Goal: Task Accomplishment & Management: Manage account settings

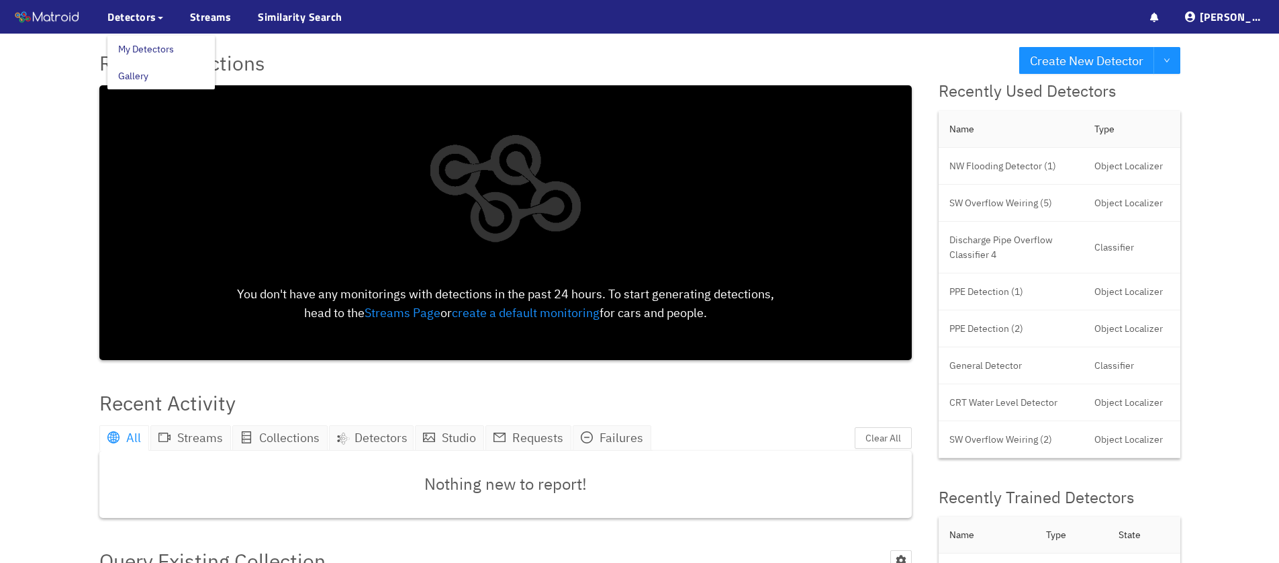
click at [152, 48] on link "My Detectors" at bounding box center [146, 49] width 56 height 27
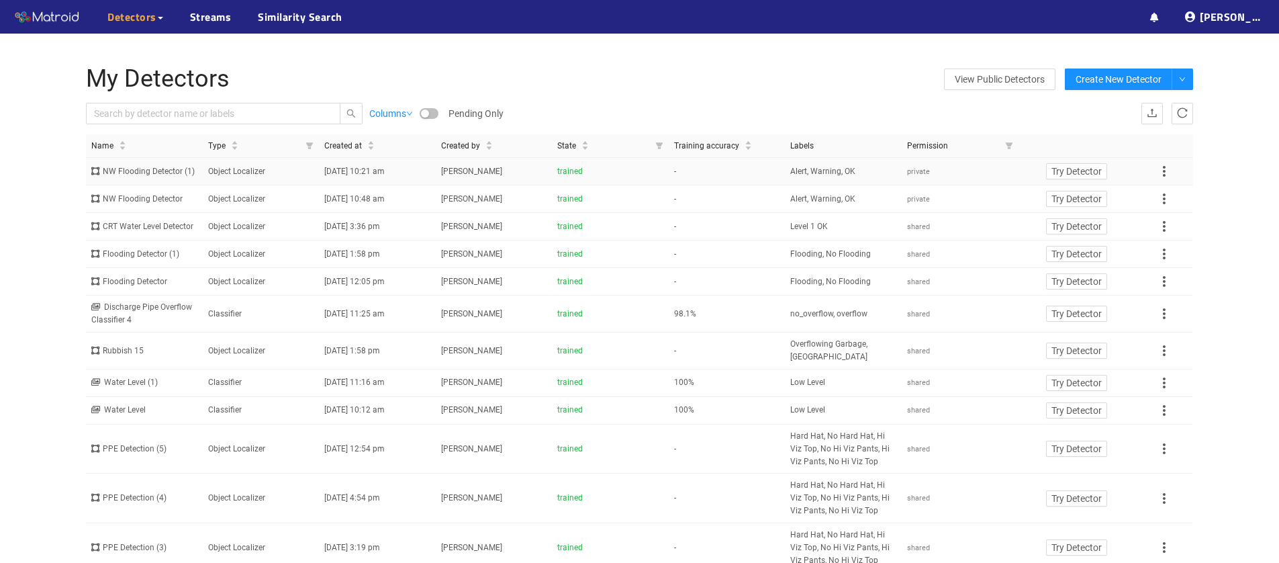
click at [154, 168] on div "NW Flooding Detector (1)" at bounding box center [144, 171] width 106 height 13
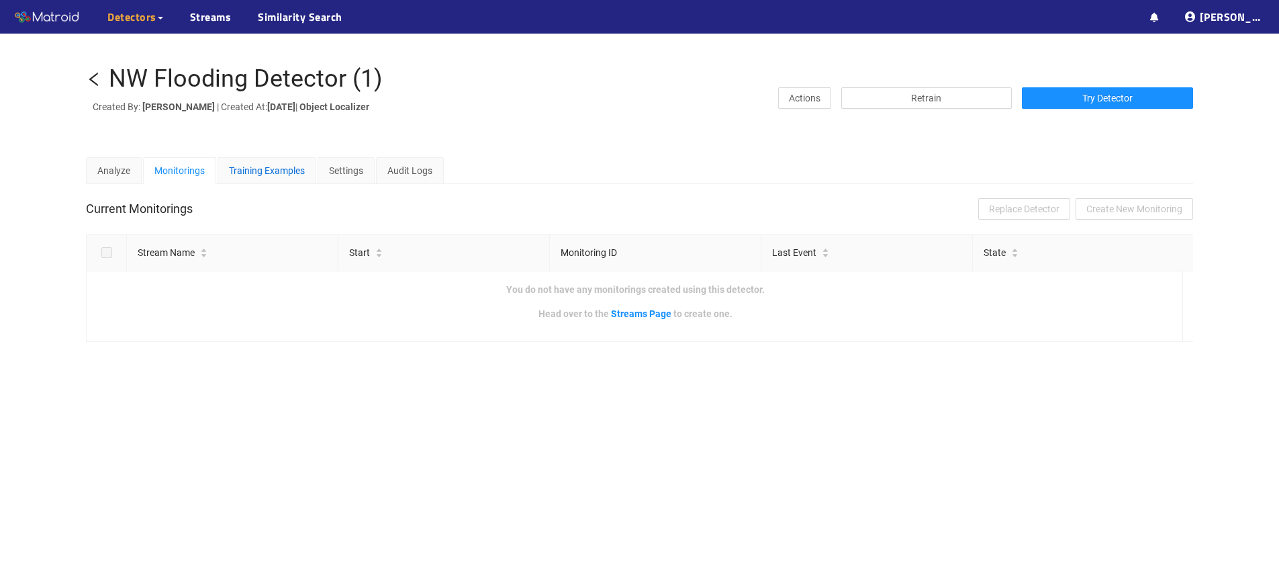
click at [269, 175] on div "Training Examples" at bounding box center [267, 170] width 76 height 15
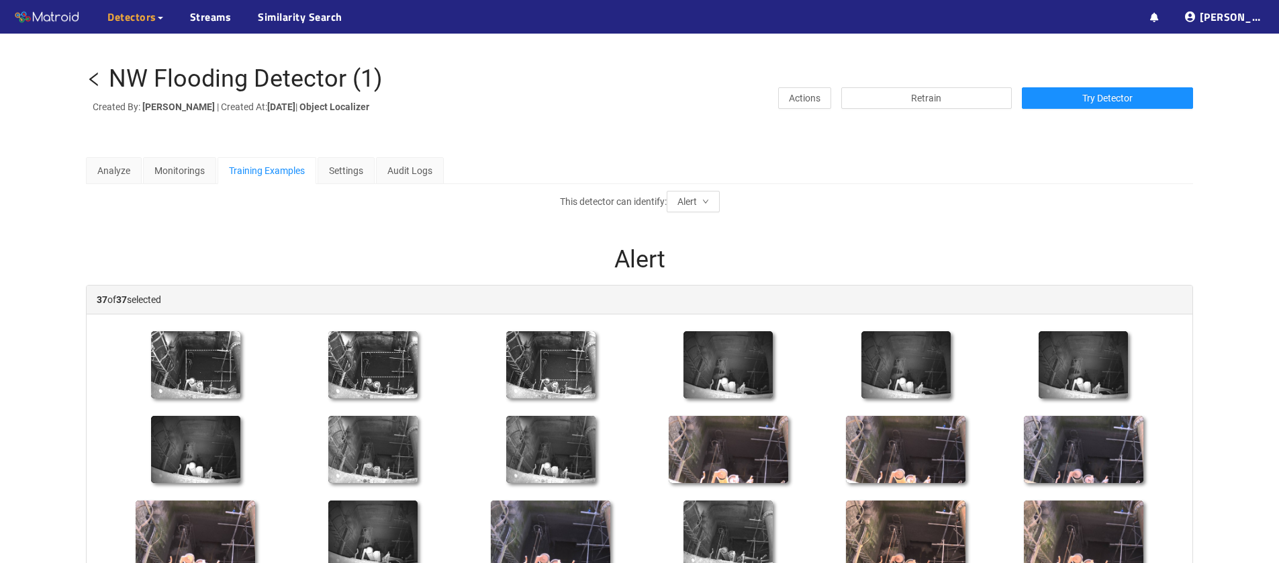
click at [95, 79] on icon "left" at bounding box center [94, 79] width 16 height 16
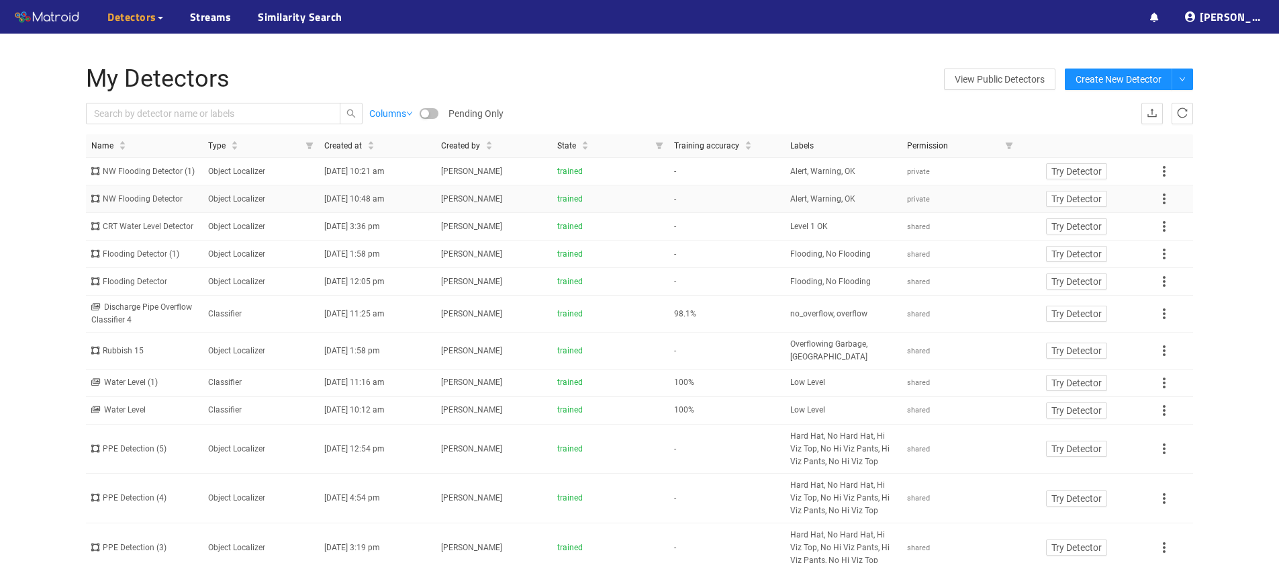
click at [150, 205] on div "NW Flooding Detector" at bounding box center [144, 199] width 106 height 13
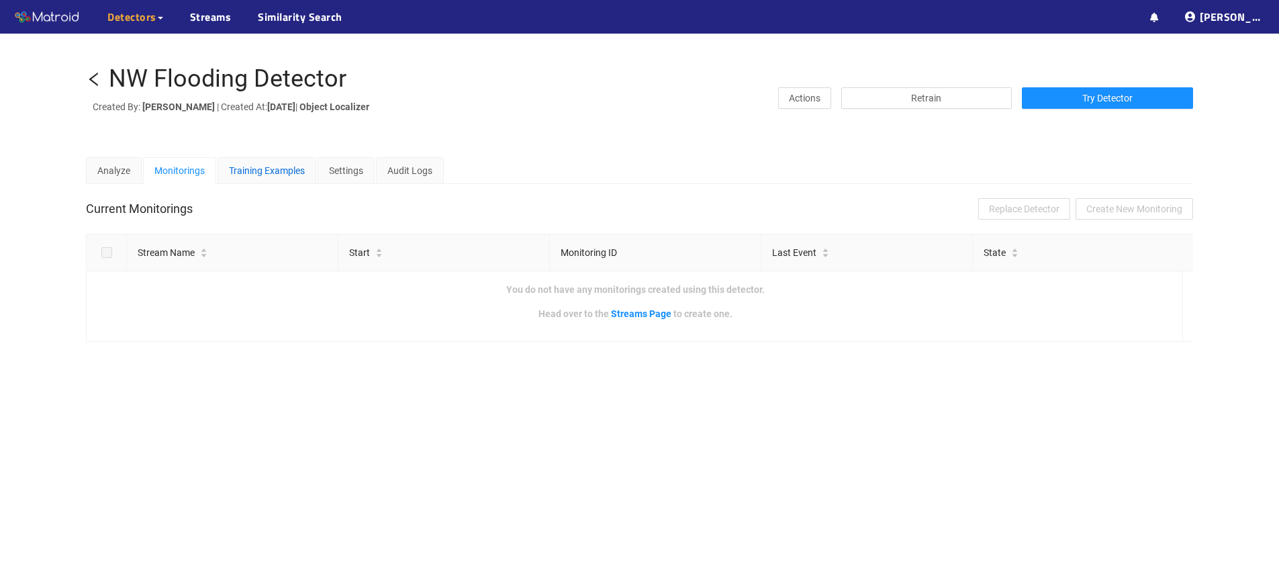
click at [277, 171] on div "Training Examples" at bounding box center [267, 170] width 76 height 15
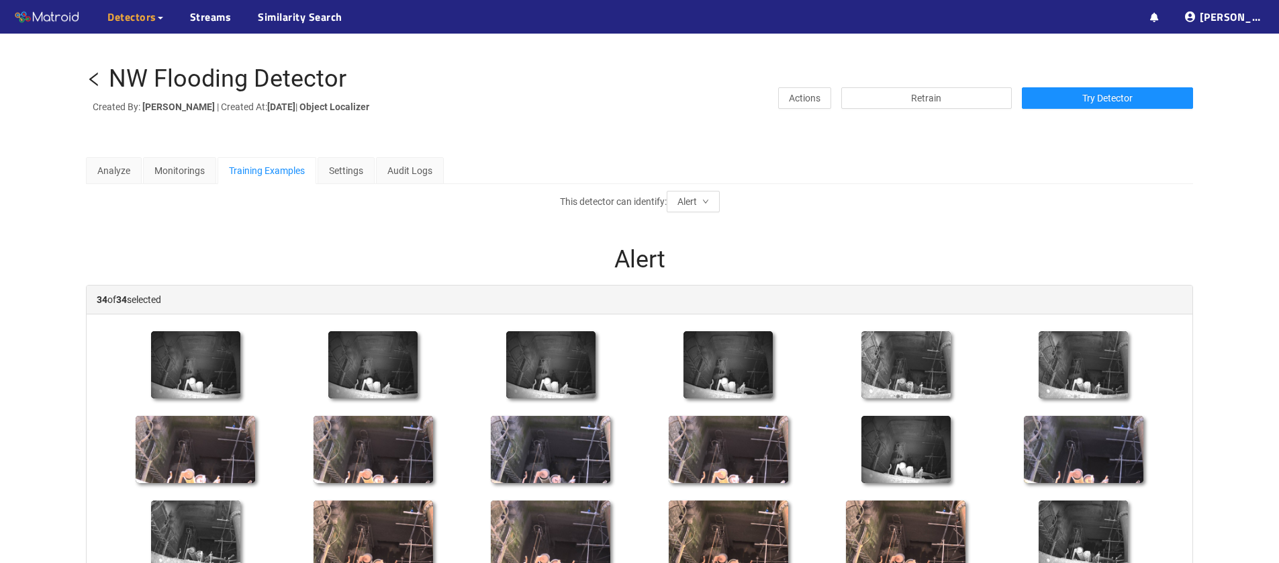
click at [95, 75] on icon "left" at bounding box center [93, 79] width 9 height 13
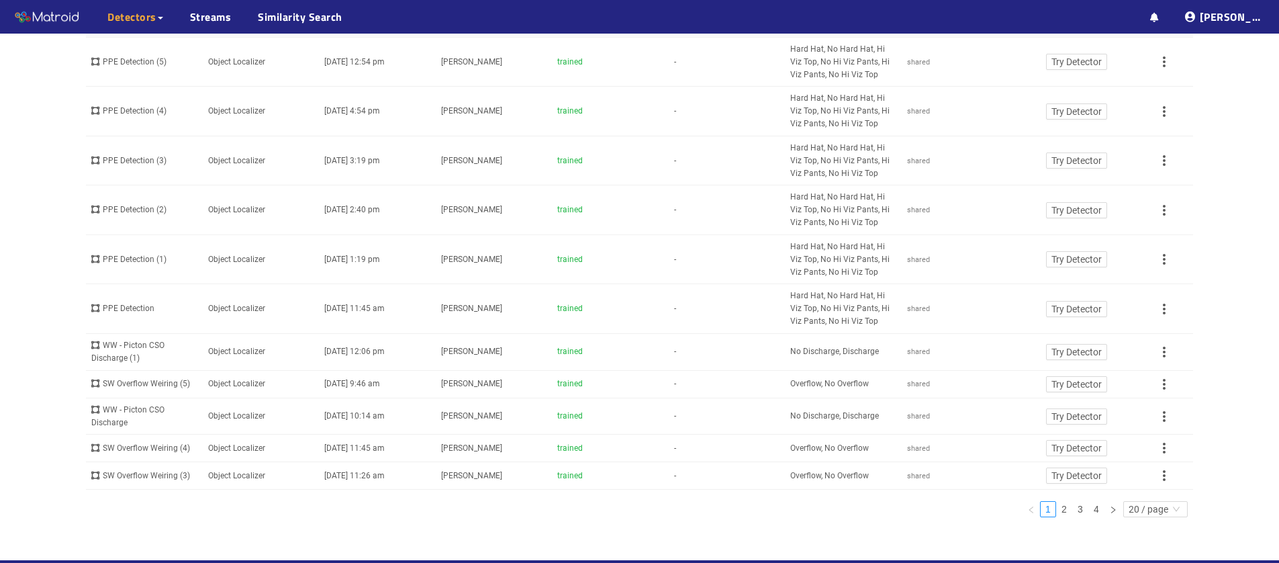
scroll to position [453, 0]
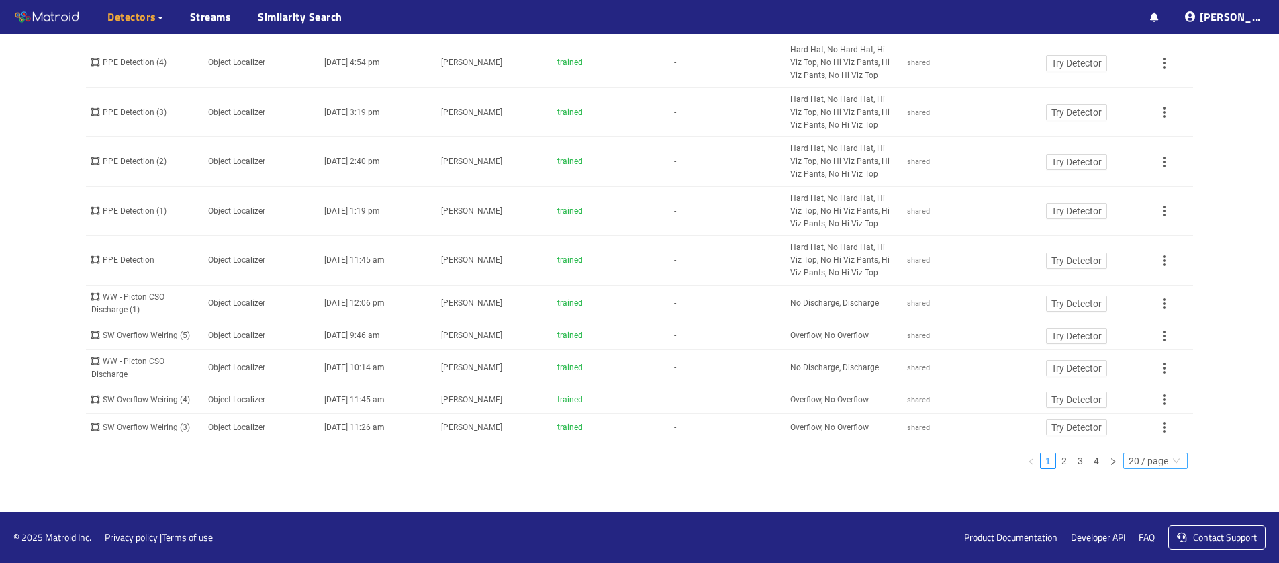
click at [1146, 461] on span "20 / page" at bounding box center [1156, 460] width 54 height 15
click at [1158, 553] on div "100 / page" at bounding box center [1157, 549] width 50 height 15
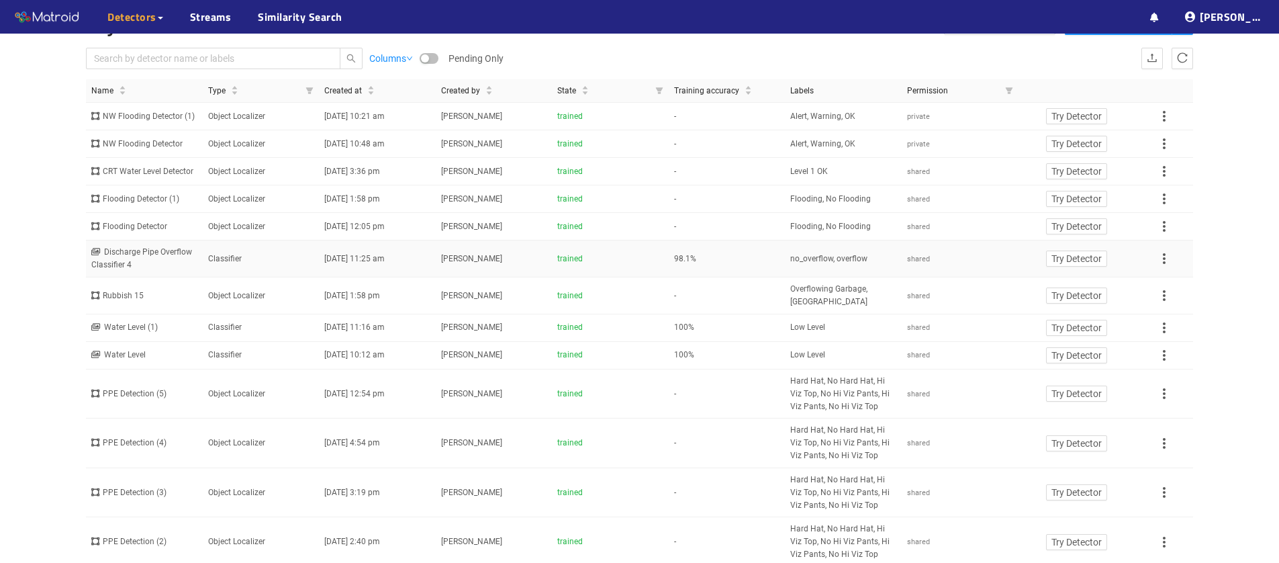
scroll to position [0, 0]
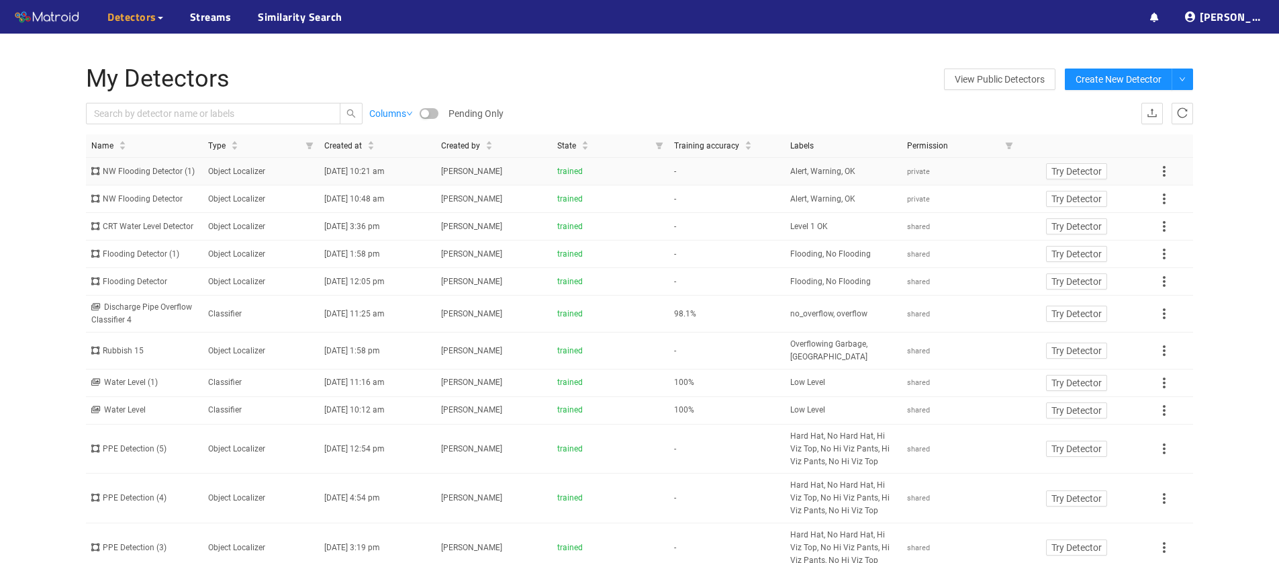
click at [99, 167] on icon at bounding box center [96, 171] width 11 height 8
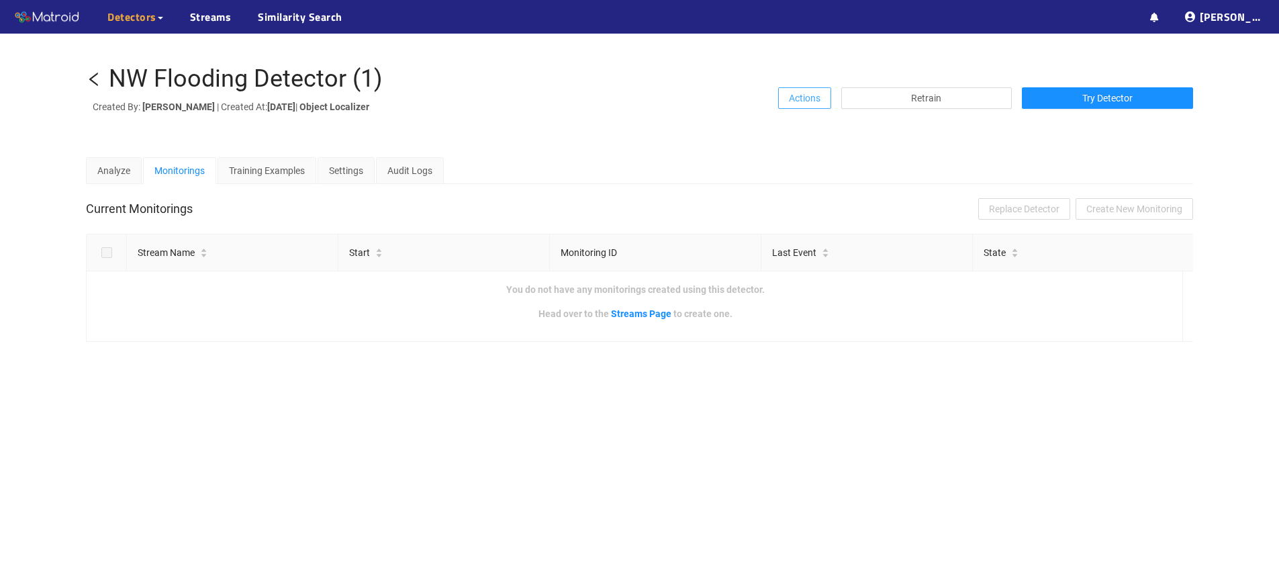
click at [812, 96] on span "Actions" at bounding box center [805, 98] width 32 height 15
click at [819, 125] on span "Share" at bounding box center [808, 125] width 24 height 15
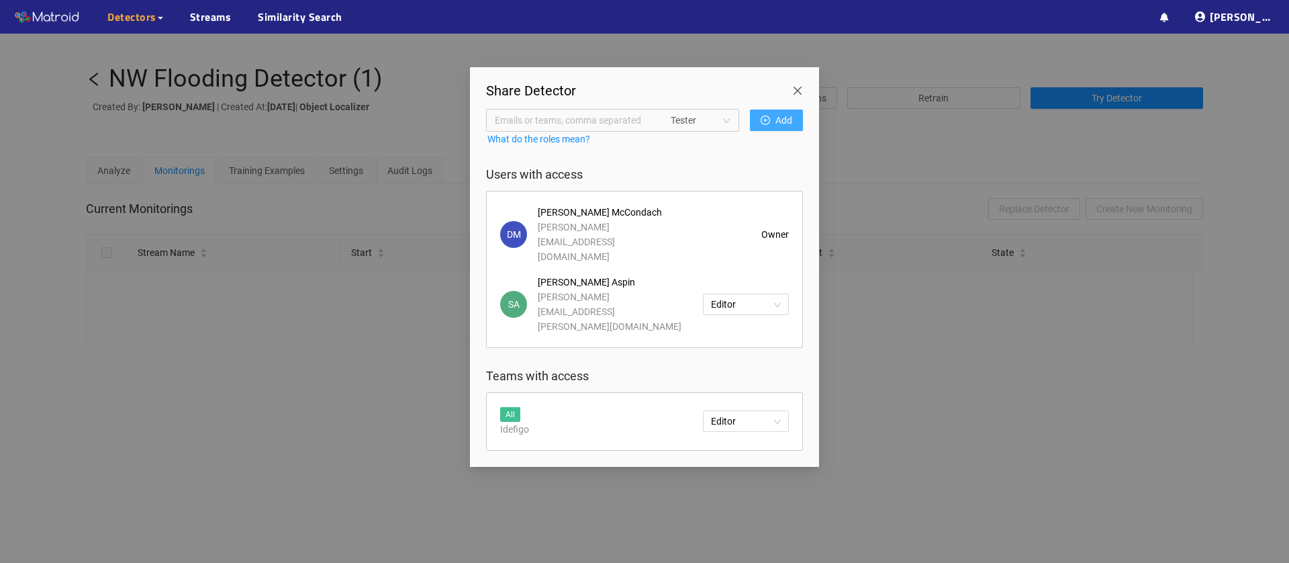
click at [770, 121] on button "Add" at bounding box center [776, 119] width 53 height 21
click at [626, 120] on span "Emails or teams, comma separated" at bounding box center [575, 120] width 160 height 15
click at [579, 202] on div "api@idefigo.com" at bounding box center [575, 211] width 176 height 21
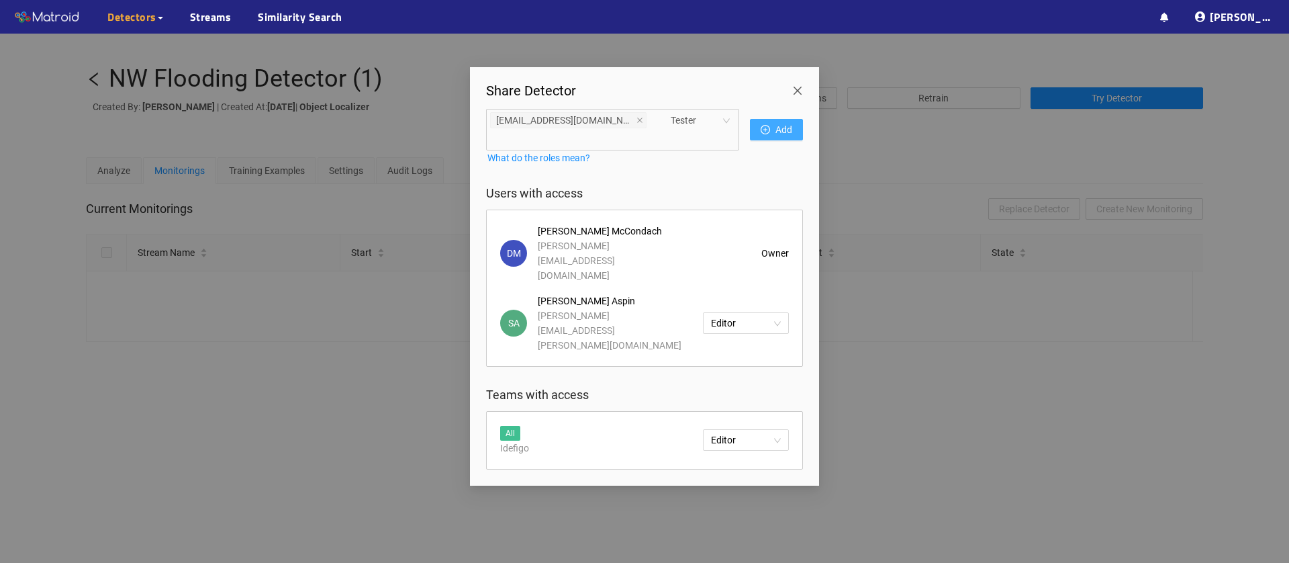
click at [785, 122] on span "Add" at bounding box center [784, 129] width 17 height 15
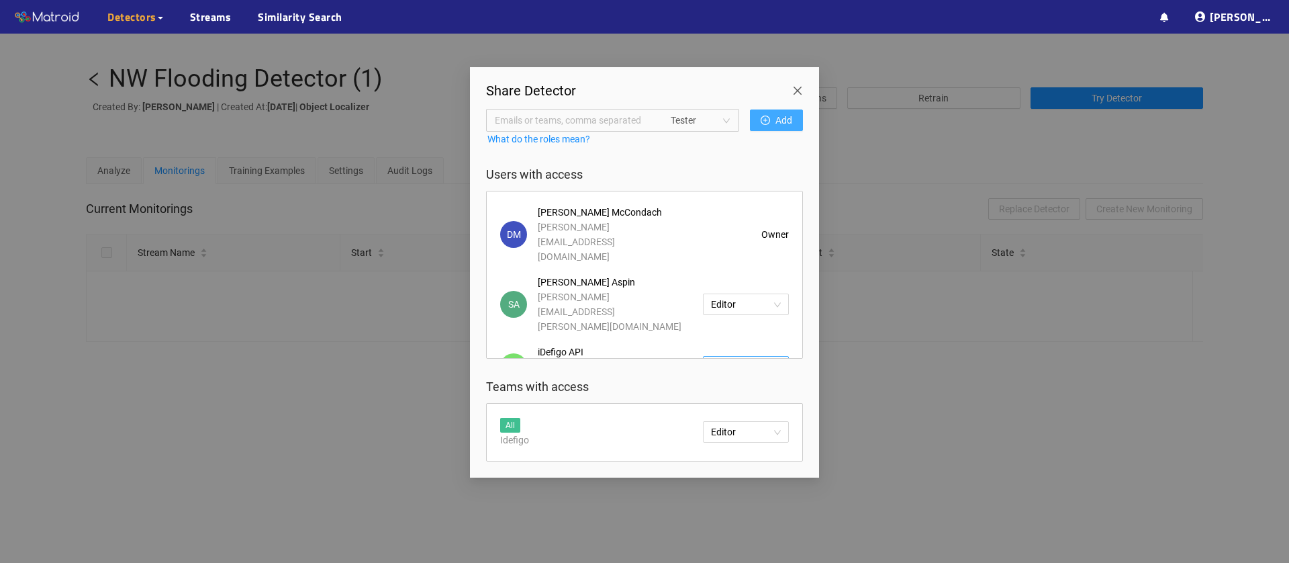
click at [761, 357] on span "Tester" at bounding box center [746, 367] width 70 height 20
click at [745, 368] on div "Editor" at bounding box center [746, 366] width 70 height 15
click at [794, 90] on span "Close" at bounding box center [801, 86] width 38 height 38
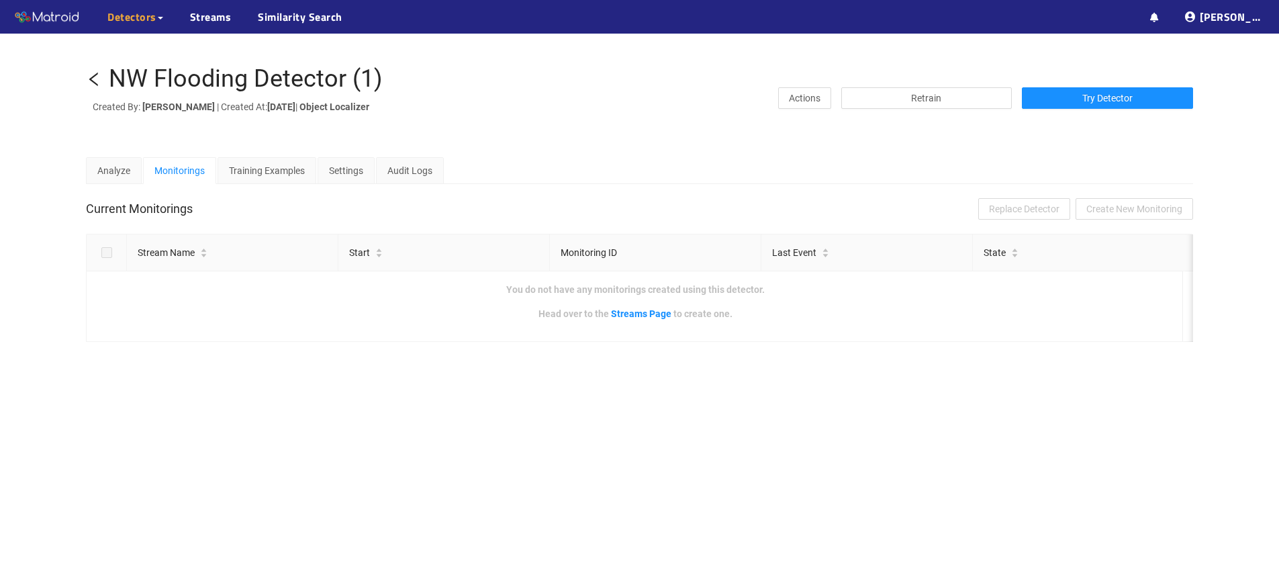
click at [94, 77] on icon "left" at bounding box center [94, 79] width 16 height 16
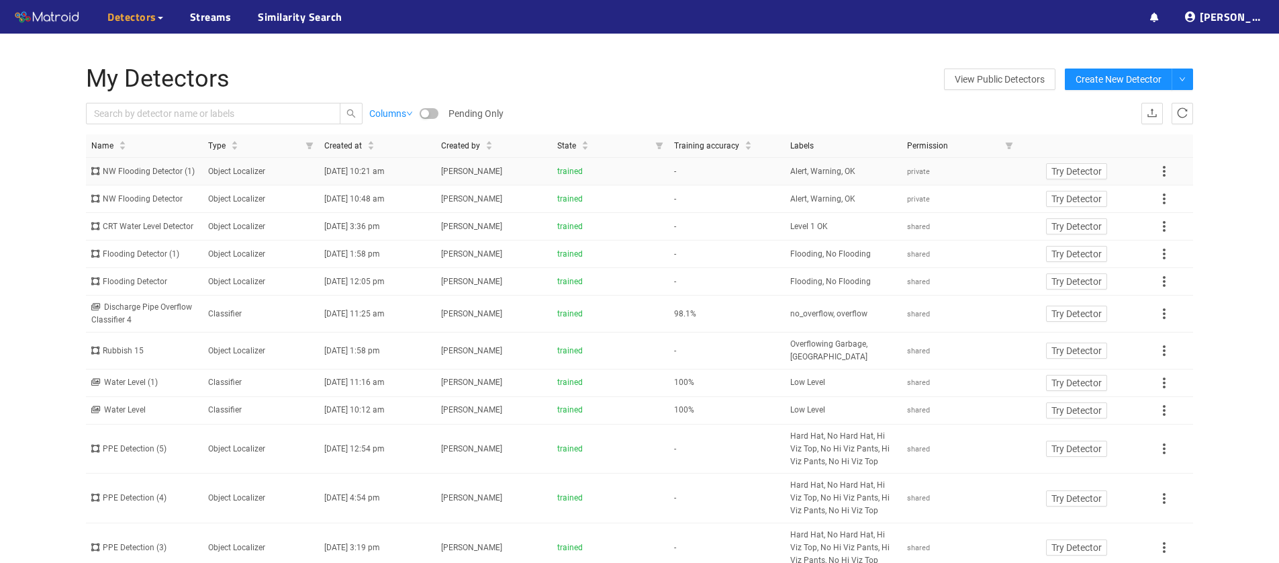
click at [928, 176] on span "private" at bounding box center [918, 171] width 23 height 9
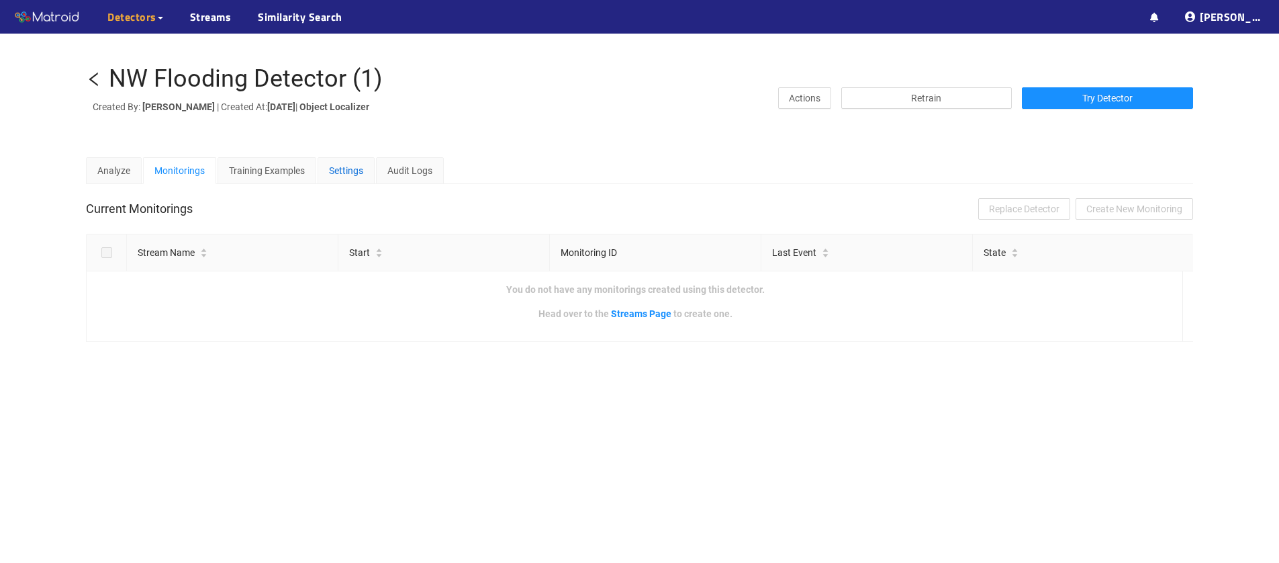
click at [351, 167] on div "Settings" at bounding box center [346, 170] width 34 height 15
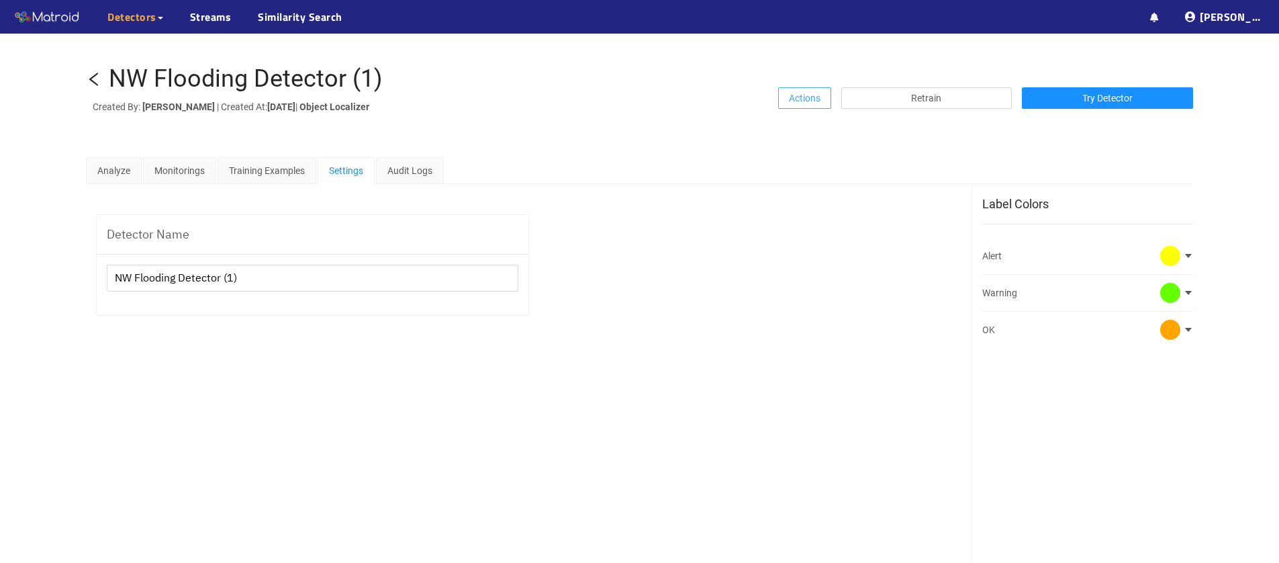
click at [802, 97] on span "Actions" at bounding box center [805, 98] width 32 height 15
click at [801, 123] on span "Share" at bounding box center [808, 125] width 24 height 15
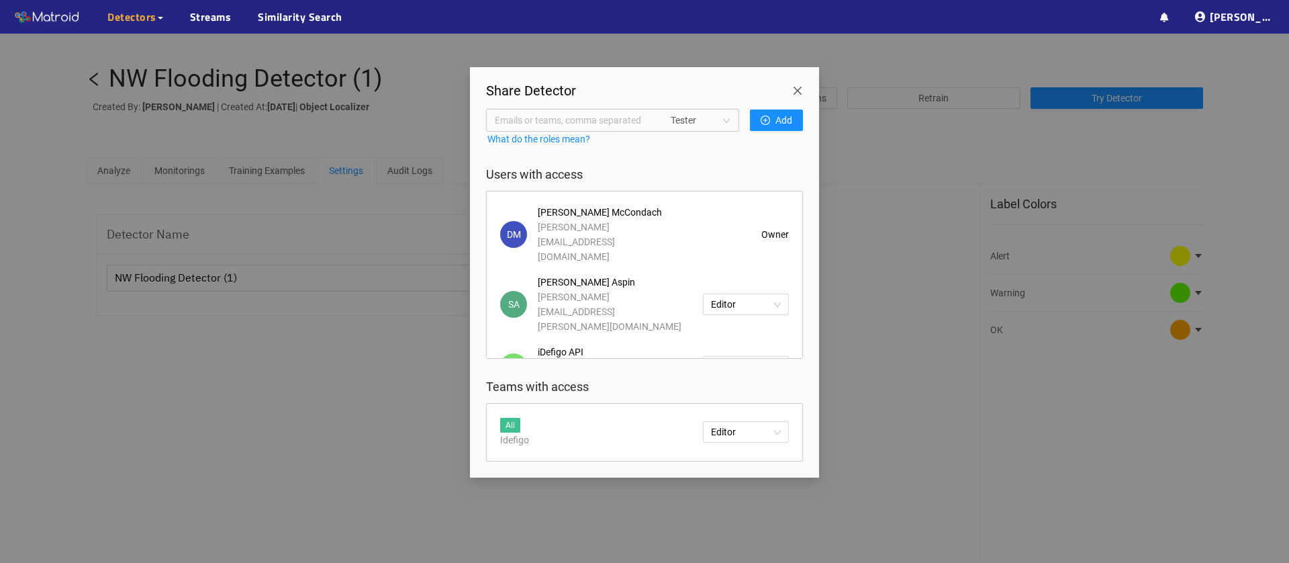
click at [790, 91] on span "Close" at bounding box center [801, 86] width 38 height 38
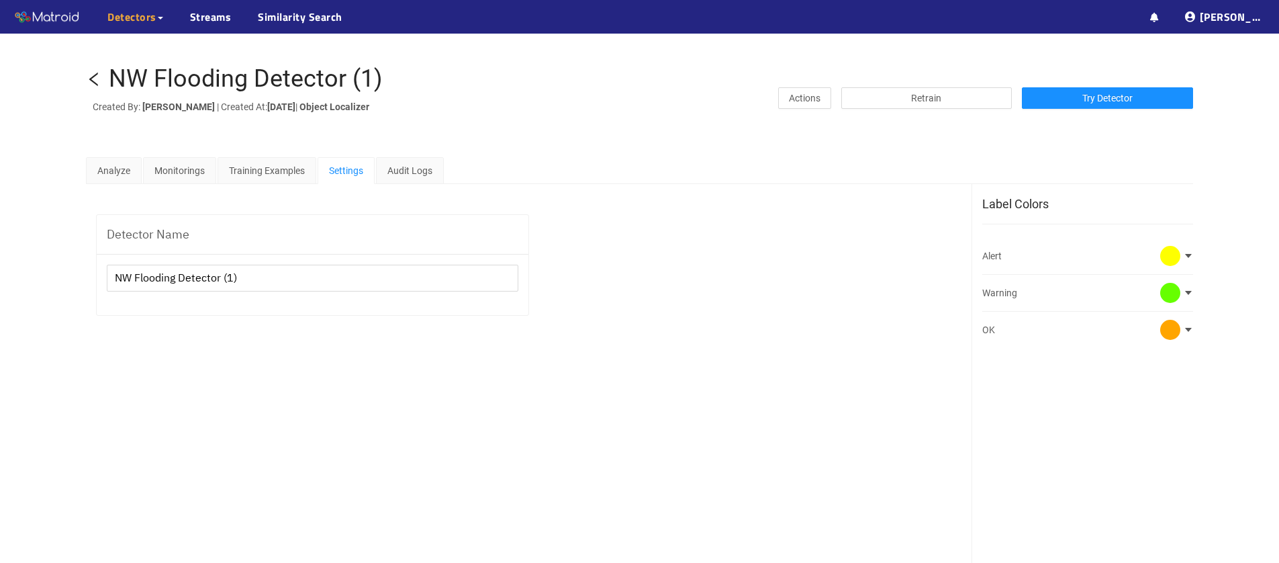
click at [97, 81] on icon "left" at bounding box center [94, 79] width 16 height 16
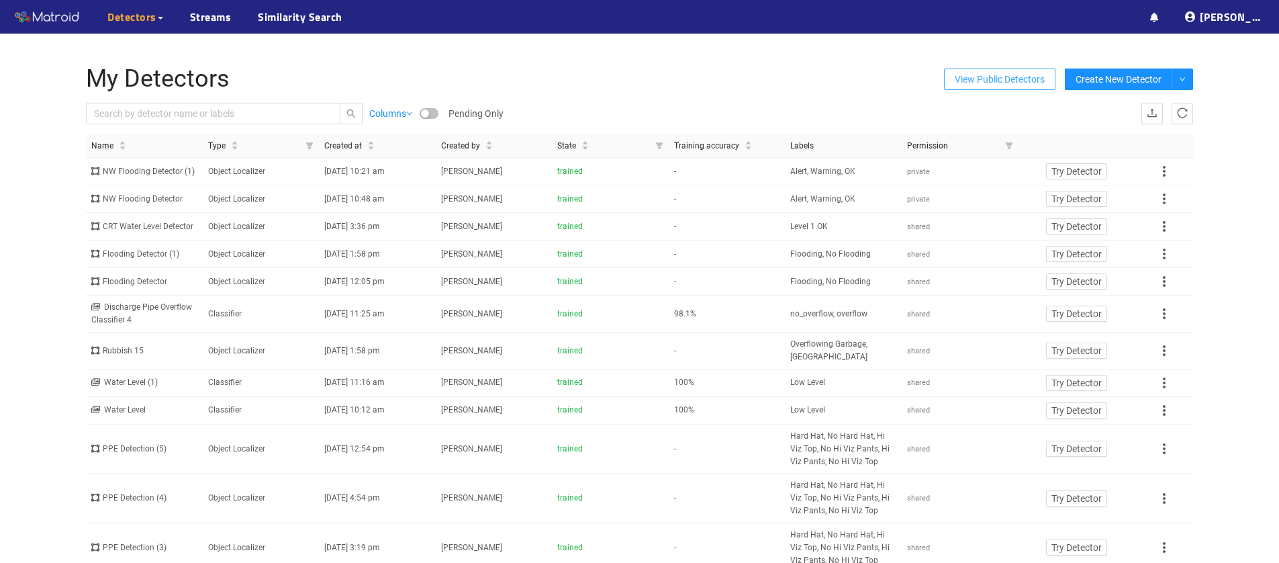
click at [1003, 85] on span "View Public Detectors" at bounding box center [1000, 79] width 90 height 20
click at [262, 177] on td "Object Localizer" at bounding box center [261, 172] width 117 height 28
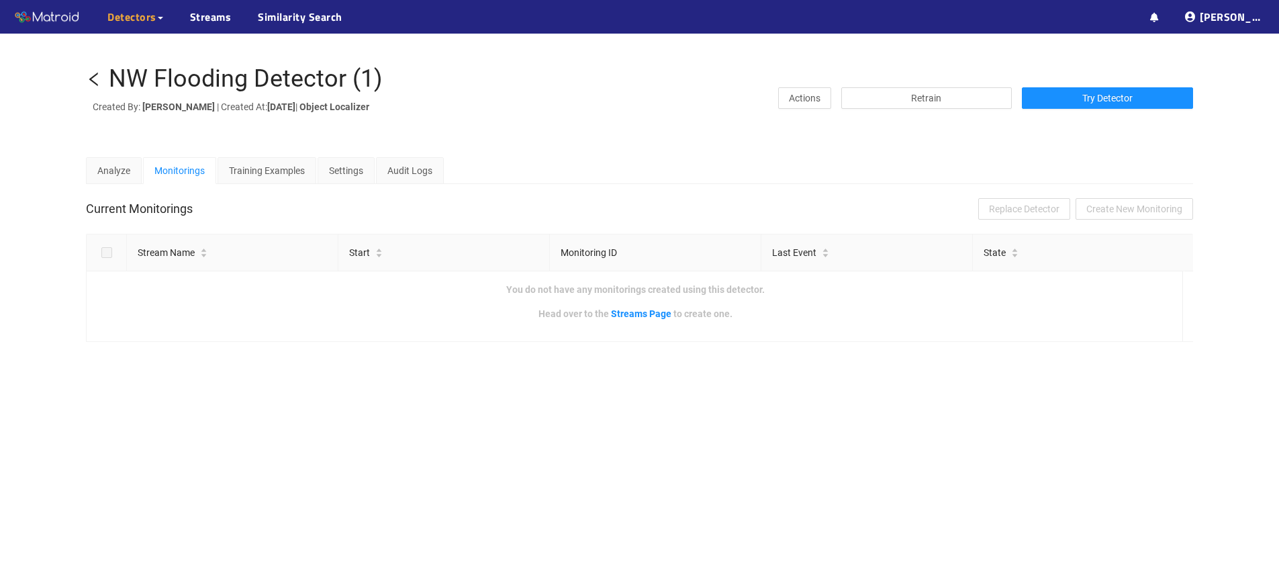
click at [94, 79] on icon "left" at bounding box center [94, 79] width 16 height 16
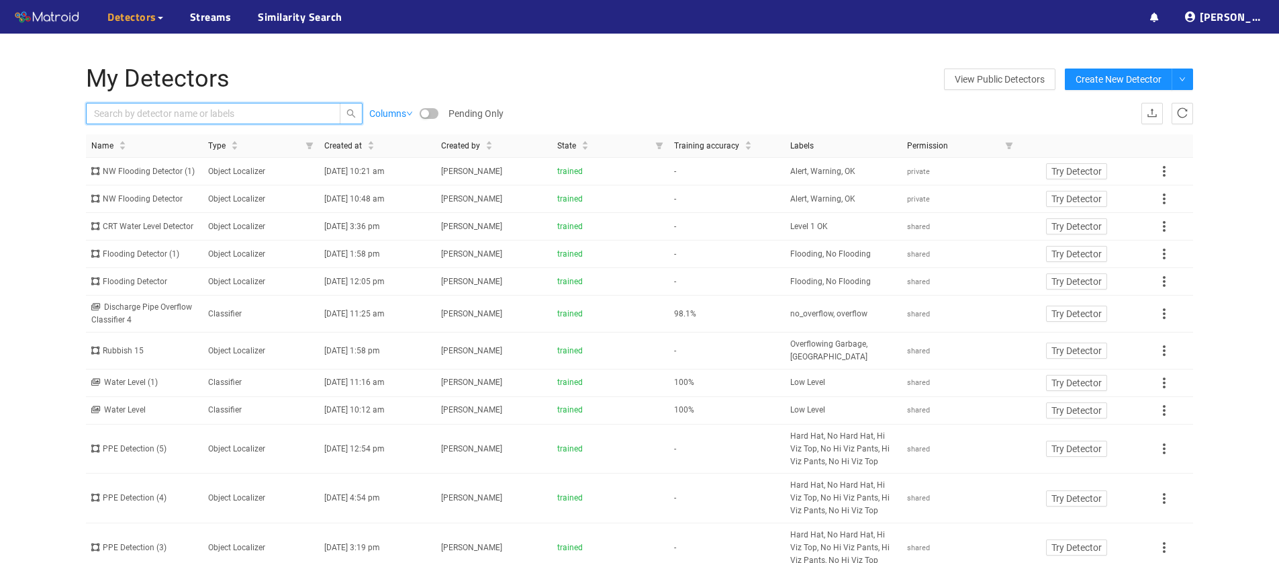
paste input "Snowdon Rd PS Tower Tank"
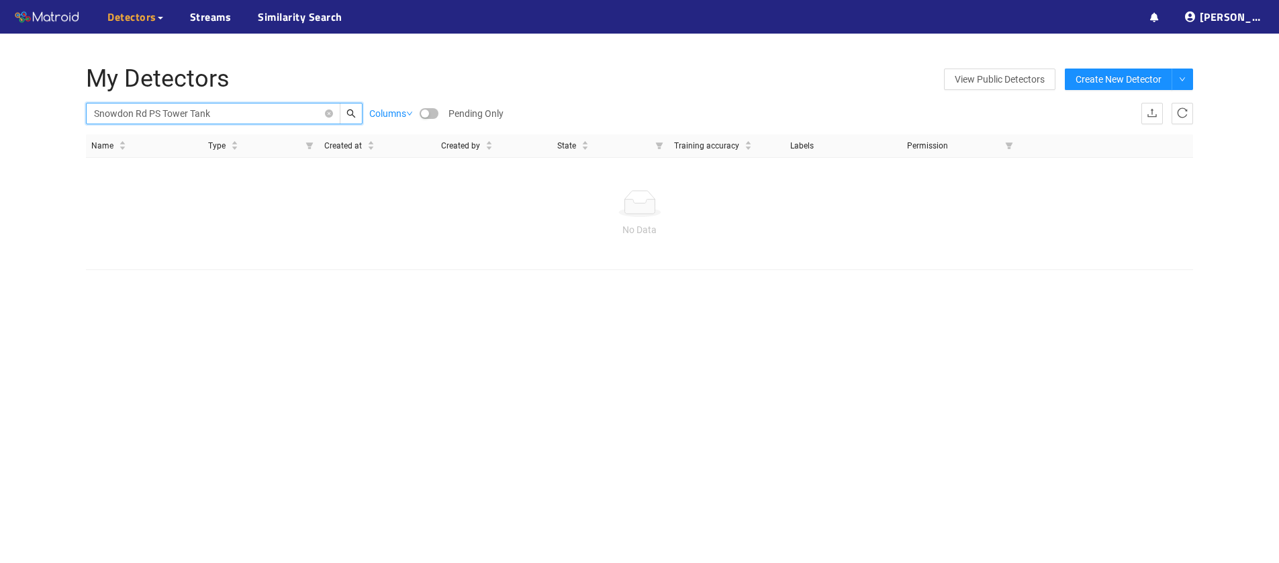
type input "Snowdon Rd PS Tower Tank"
click at [355, 113] on span "search" at bounding box center [350, 113] width 21 height 9
click at [288, 110] on input "Snowdon Rd PS Tower Tank" at bounding box center [207, 113] width 226 height 15
click at [139, 46] on link "My Detectors" at bounding box center [146, 49] width 56 height 27
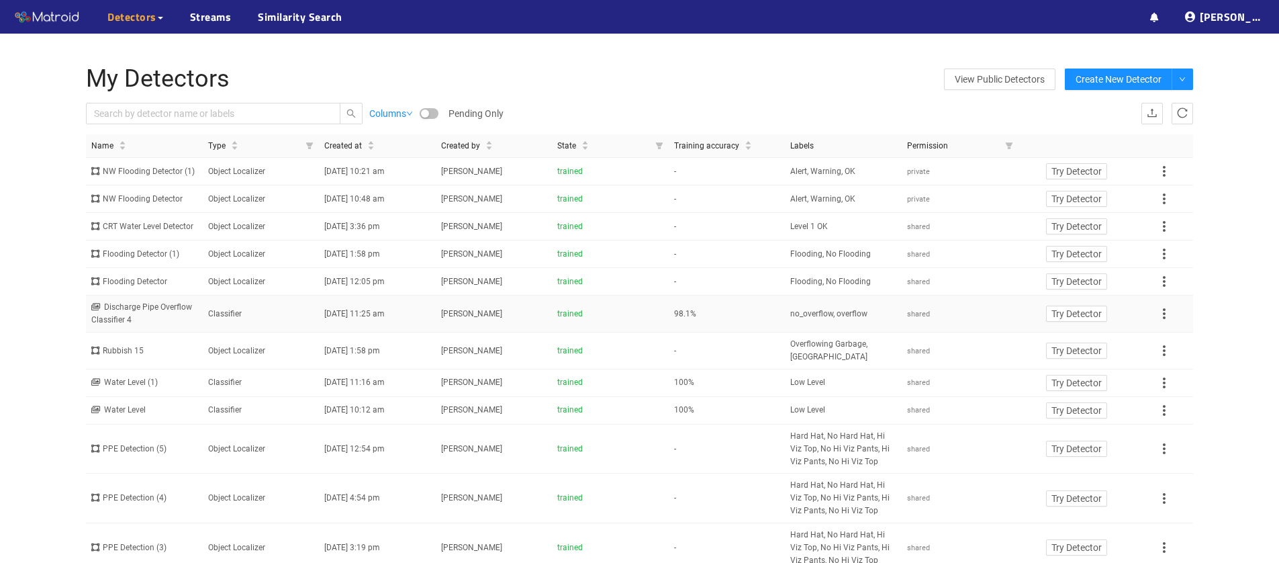
click at [147, 326] on div "Discharge Pipe Overflow Classifier 4" at bounding box center [144, 314] width 106 height 26
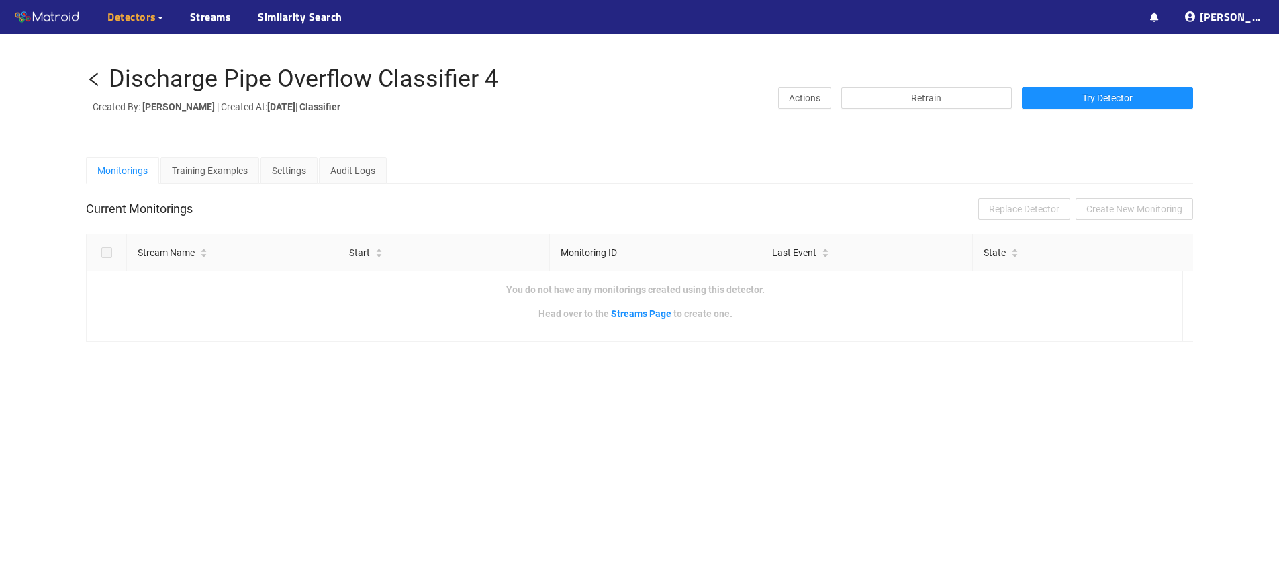
click at [271, 77] on div "Discharge Pipe Overflow Classifier 4" at bounding box center [303, 79] width 389 height 27
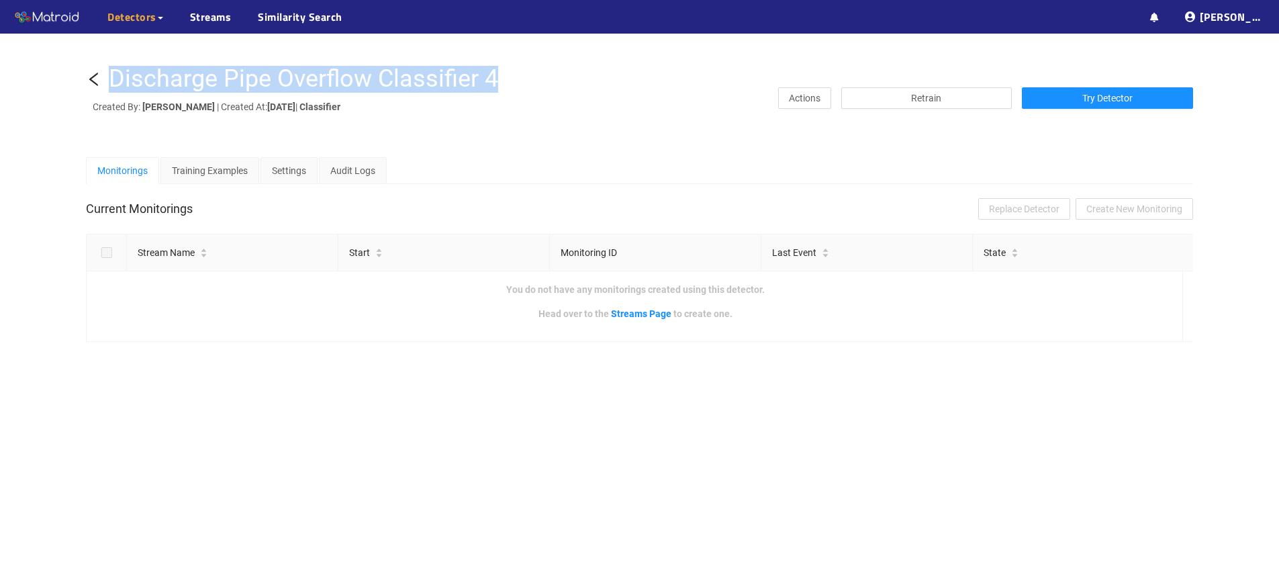
click at [271, 77] on div "Discharge Pipe Overflow Classifier 4" at bounding box center [303, 79] width 389 height 27
copy div "Discharge Pipe Overflow Classifier 4"
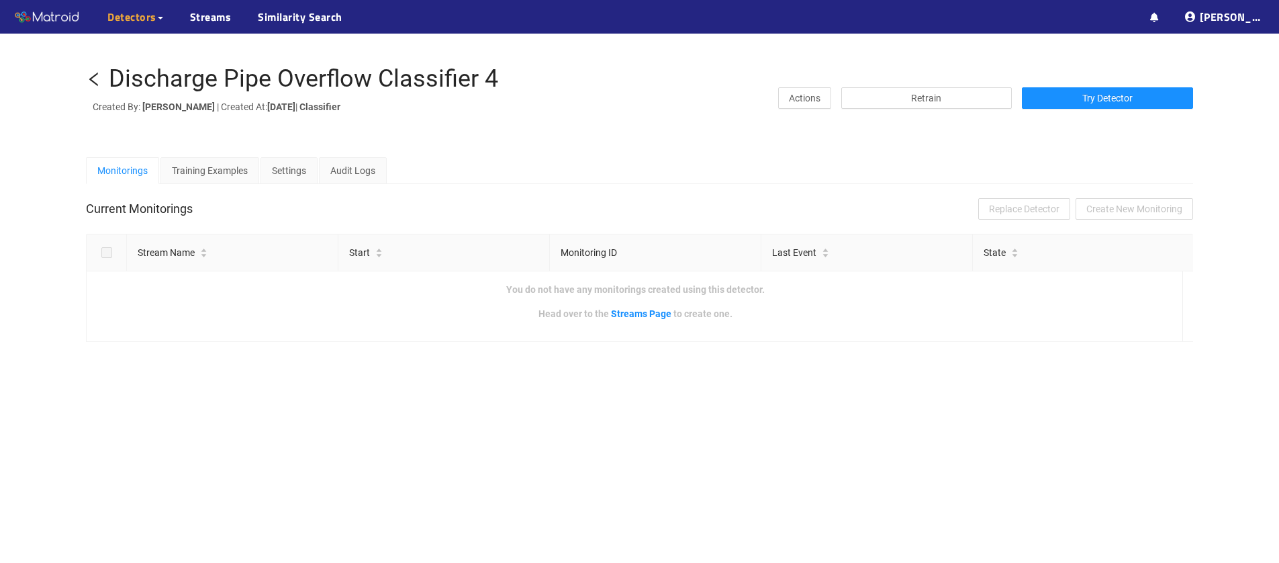
click at [191, 91] on div "Discharge Pipe Overflow Classifier 4" at bounding box center [303, 79] width 389 height 27
click at [91, 81] on icon "left" at bounding box center [94, 79] width 16 height 16
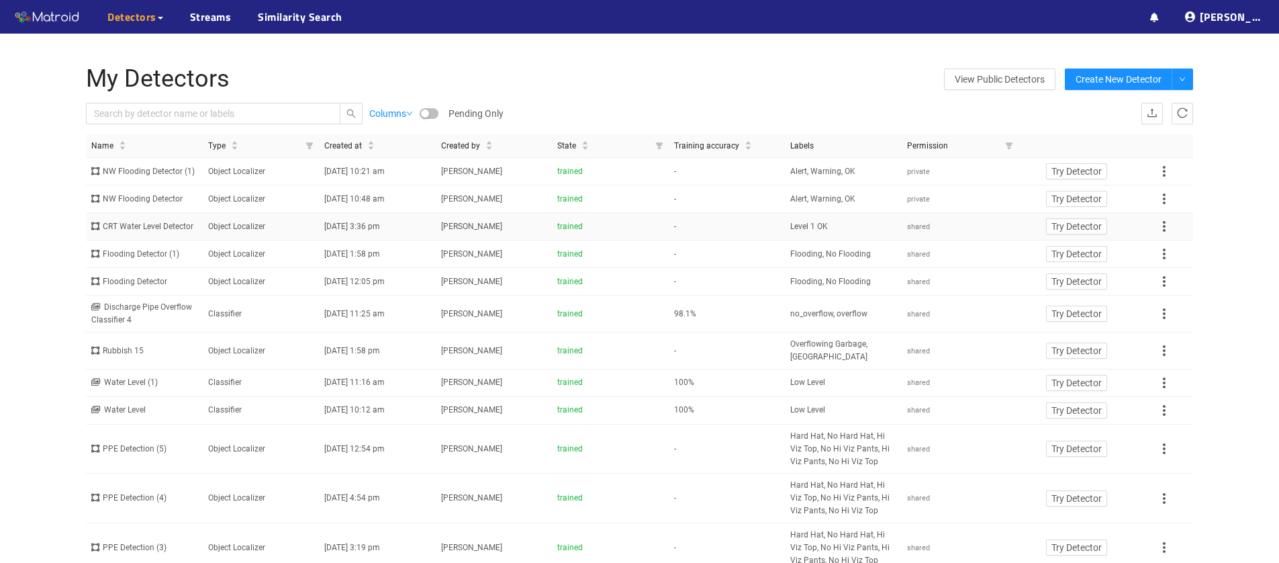
click at [147, 233] on div "CRT Water Level Detector" at bounding box center [144, 226] width 106 height 13
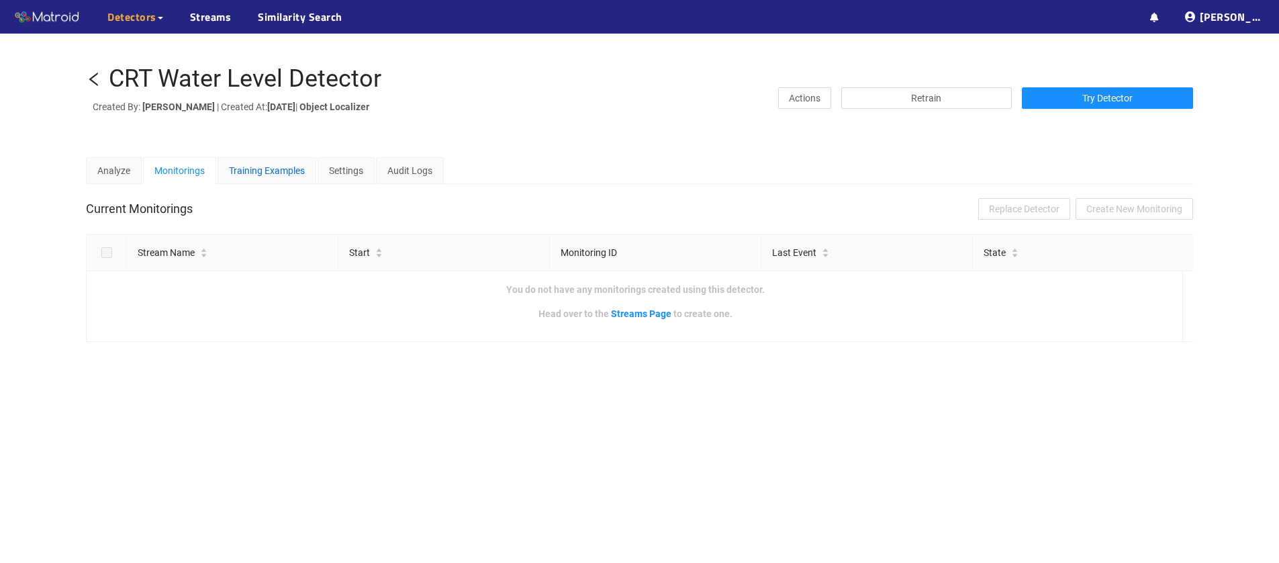
click at [255, 167] on div "Training Examples" at bounding box center [267, 170] width 76 height 15
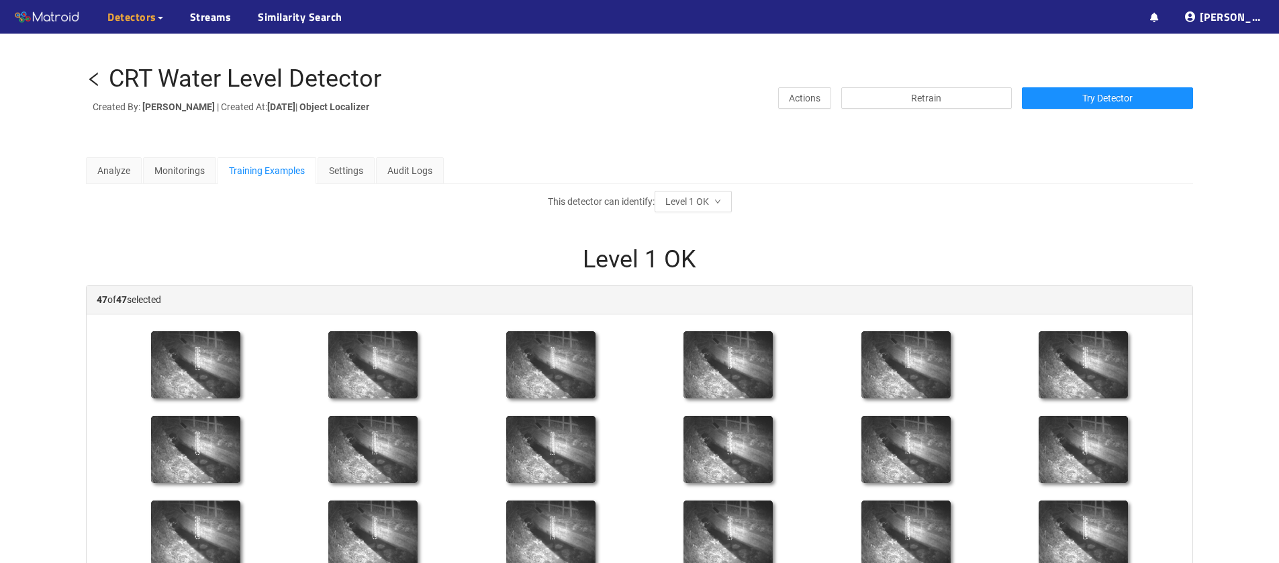
click at [241, 78] on div "CRT Water Level Detector" at bounding box center [245, 79] width 273 height 27
copy div "CRT Water Level Detector"
click at [261, 83] on div "CRT Water Level Detector" at bounding box center [245, 79] width 273 height 27
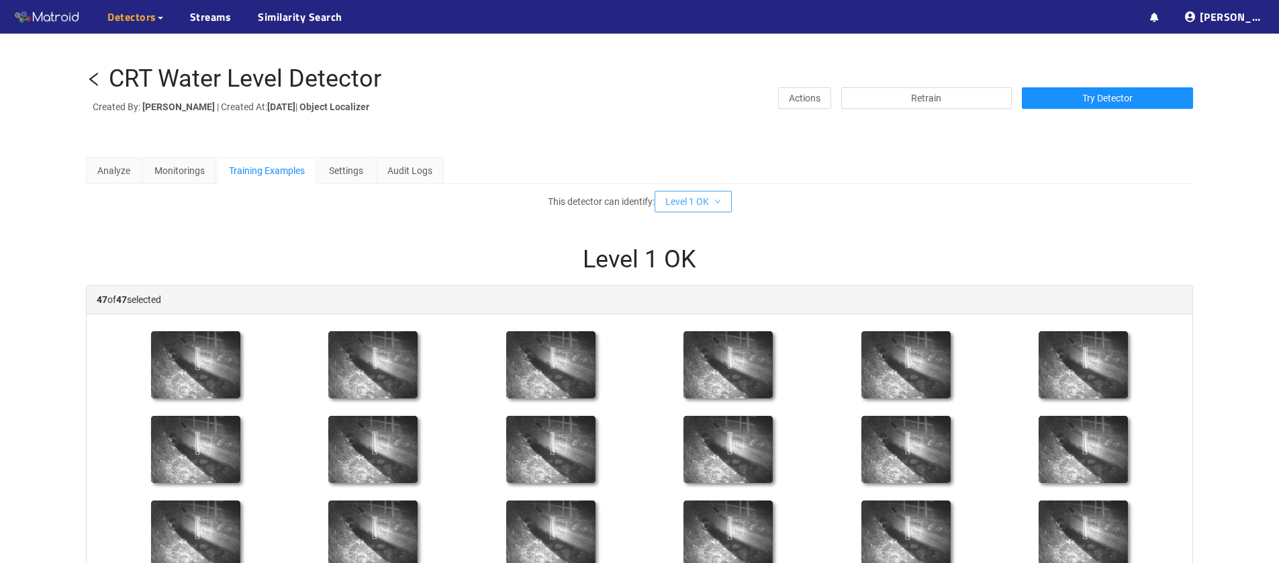
click at [727, 200] on button "Level 1 OK" at bounding box center [693, 201] width 77 height 21
click at [93, 79] on icon "left" at bounding box center [94, 79] width 16 height 16
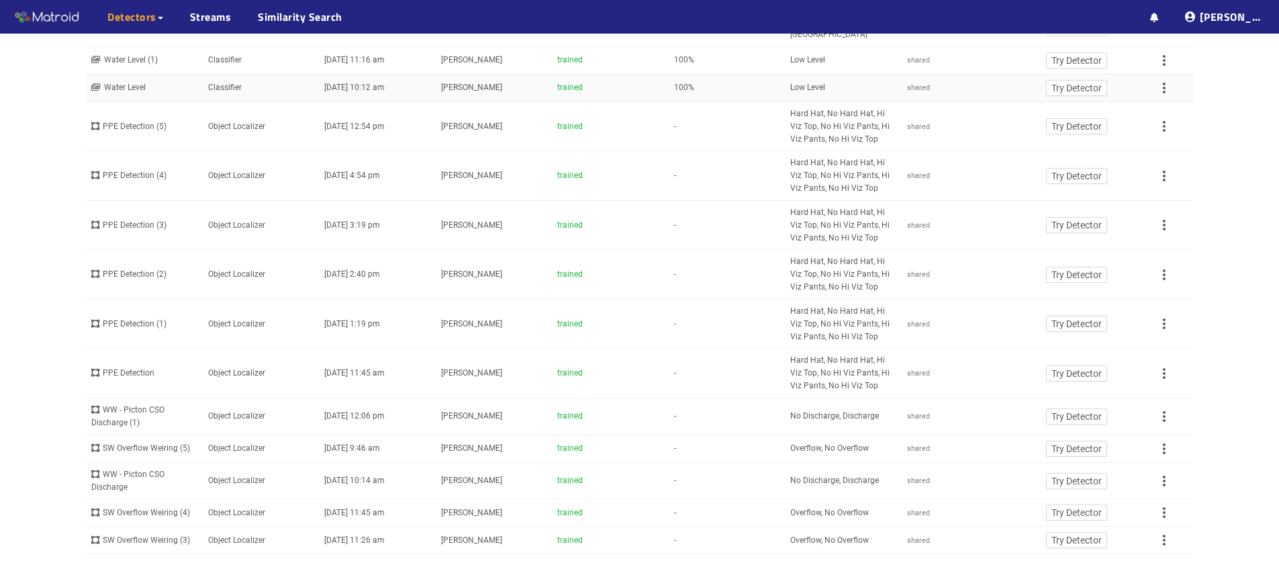
scroll to position [391, 0]
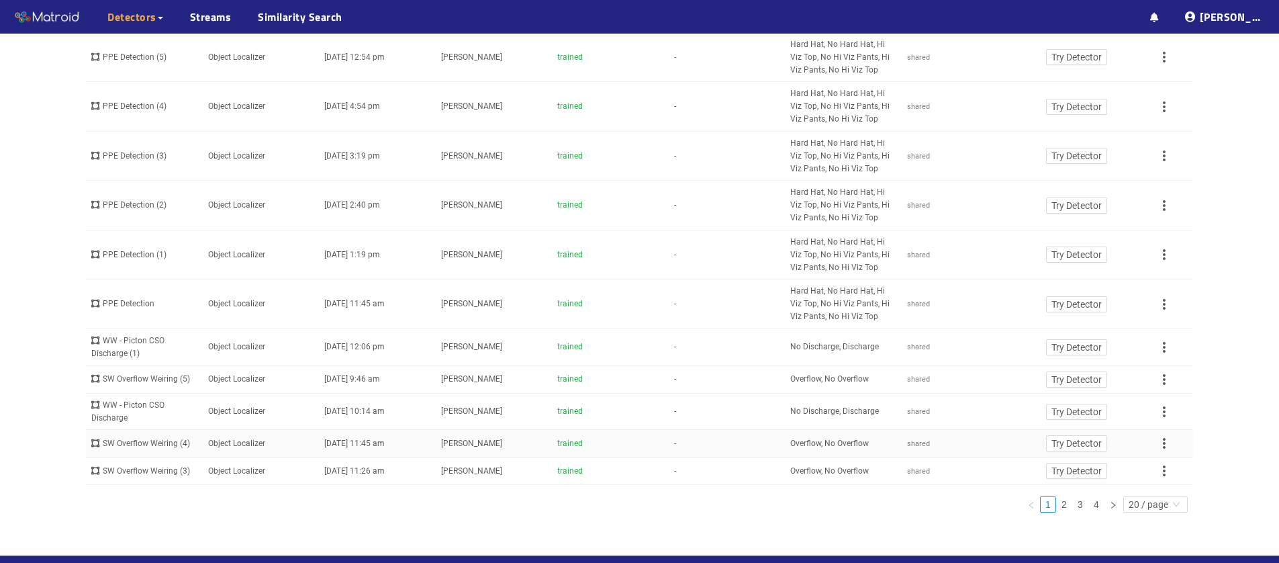
click at [146, 450] on div "SW Overflow Weiring (4)" at bounding box center [144, 443] width 106 height 13
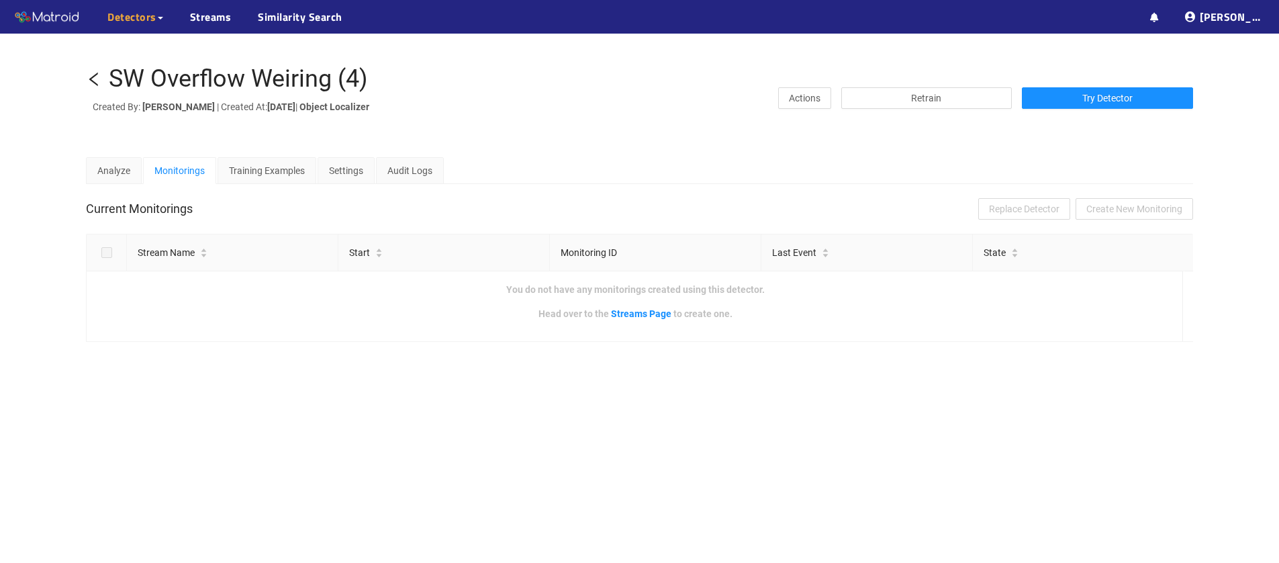
click at [92, 79] on icon "left" at bounding box center [94, 79] width 16 height 16
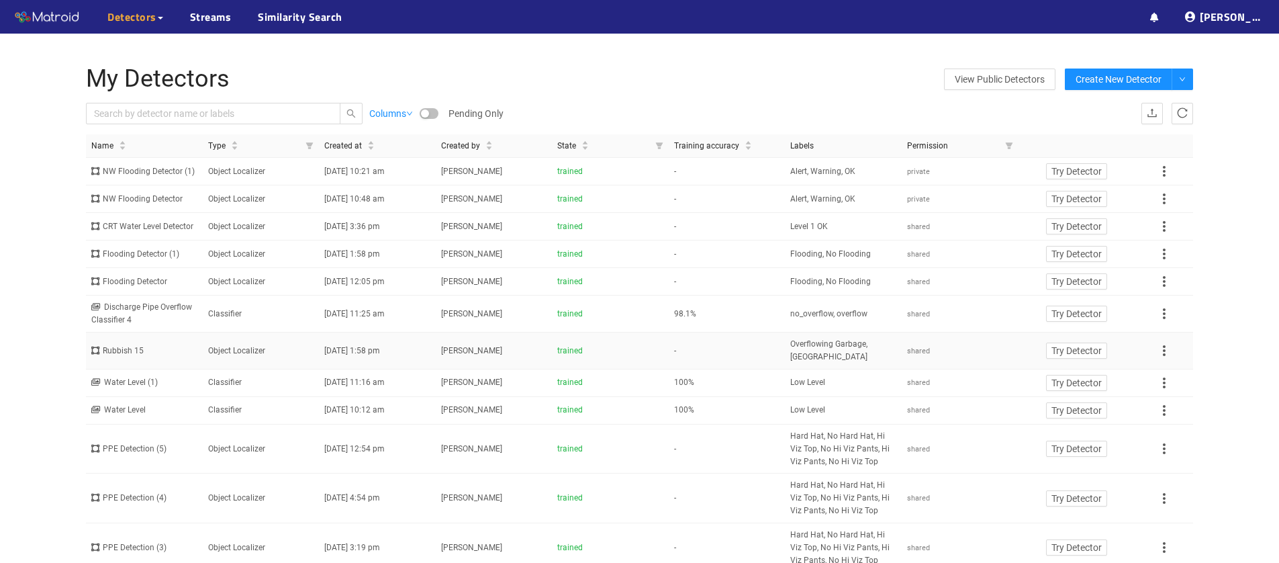
click at [120, 357] on div "Rubbish 15" at bounding box center [144, 350] width 106 height 13
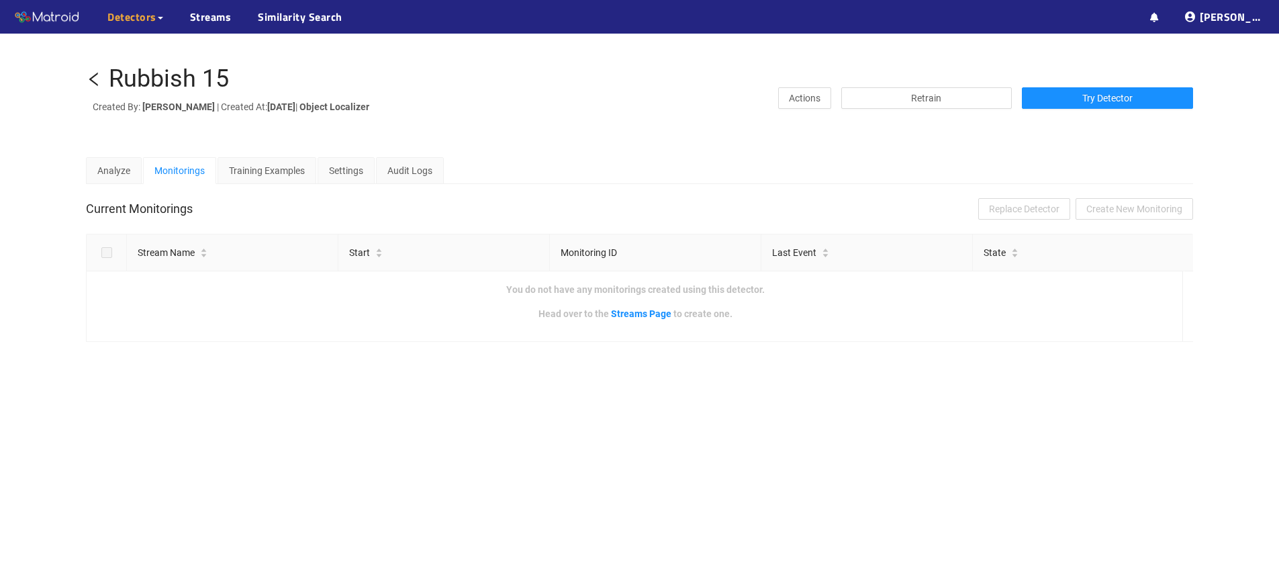
click at [169, 83] on div "Rubbish 15" at bounding box center [169, 79] width 120 height 27
click at [169, 82] on div "Rubbish 15" at bounding box center [169, 79] width 120 height 27
drag, startPoint x: 232, startPoint y: 79, endPoint x: 116, endPoint y: 77, distance: 116.2
click at [116, 77] on h1 "Rubbish 15" at bounding box center [293, 79] width 415 height 27
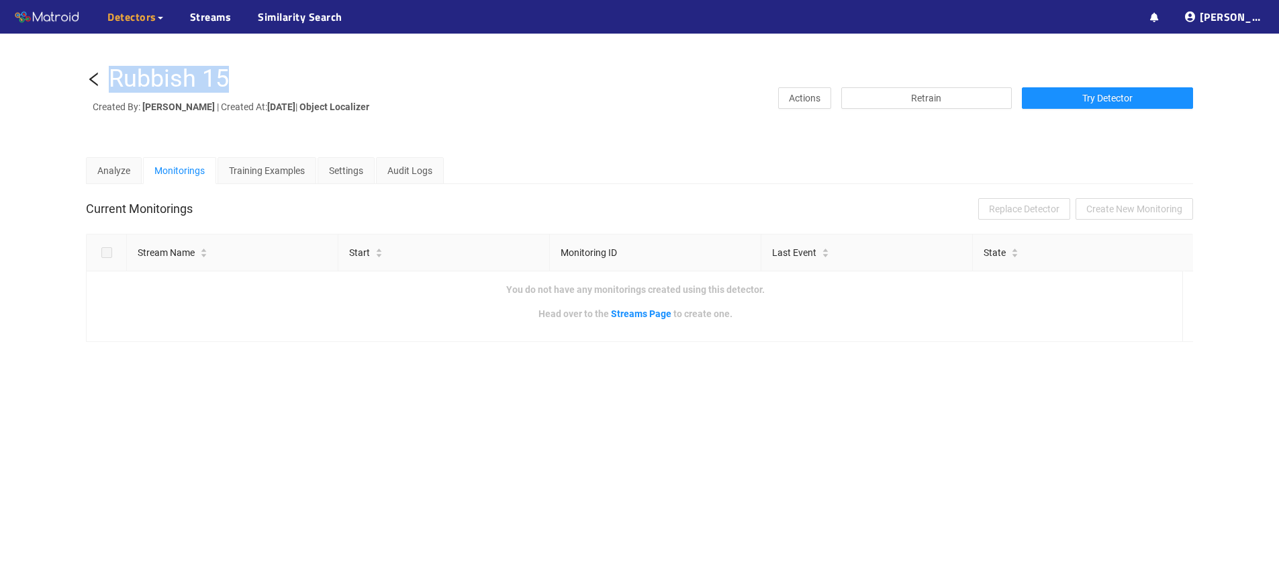
copy div "Rubbish 15"
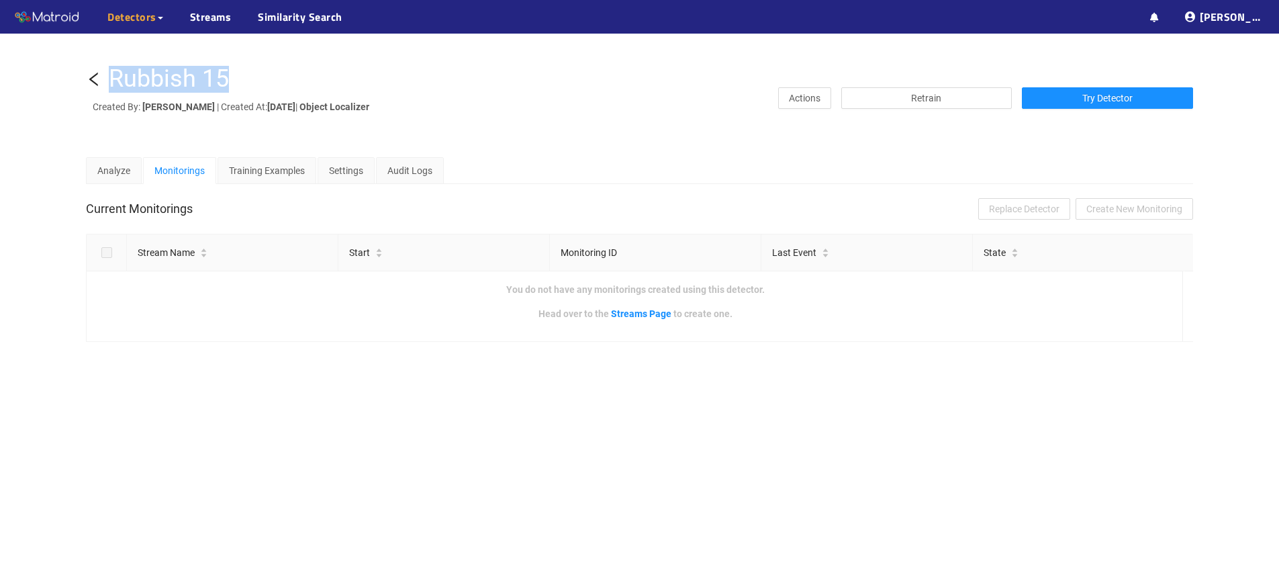
click at [214, 83] on div "Rubbish 15" at bounding box center [169, 79] width 120 height 27
click at [187, 77] on div "Rubbish 15" at bounding box center [169, 79] width 120 height 27
copy div "Rubbish 15"
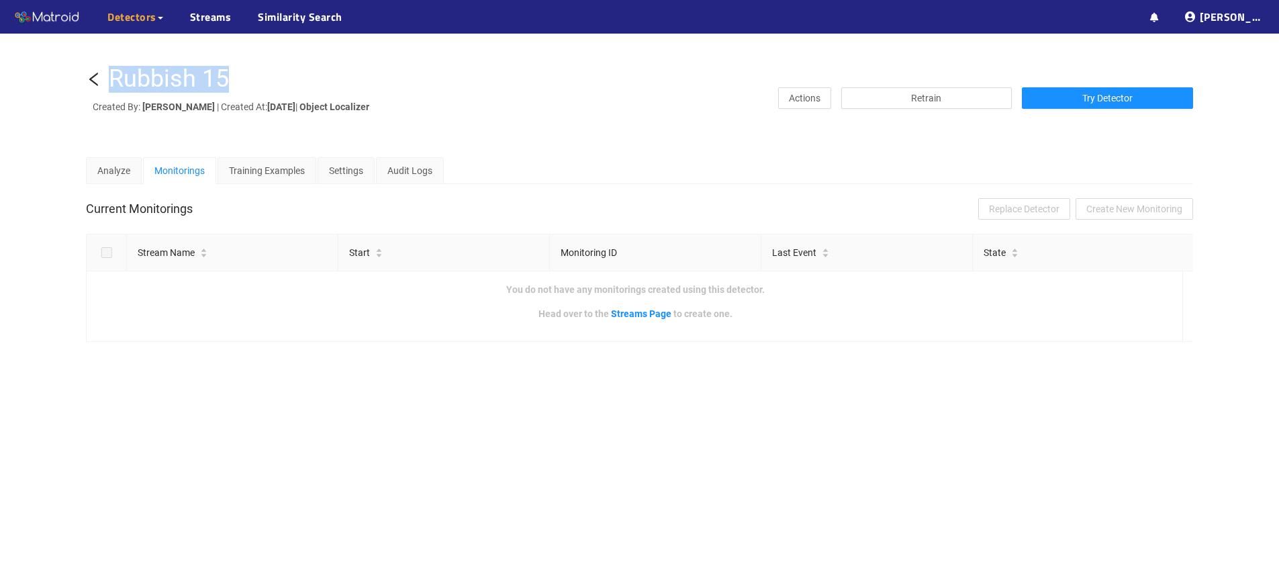
click at [48, 109] on div "Rubbish 15 Created By: Dean McCondach | Created At: Fri Nov 29 2024 | Object Lo…" at bounding box center [639, 217] width 1279 height 367
click at [173, 79] on div "Rubbish 15" at bounding box center [169, 79] width 120 height 27
copy div "Rubbish 15"
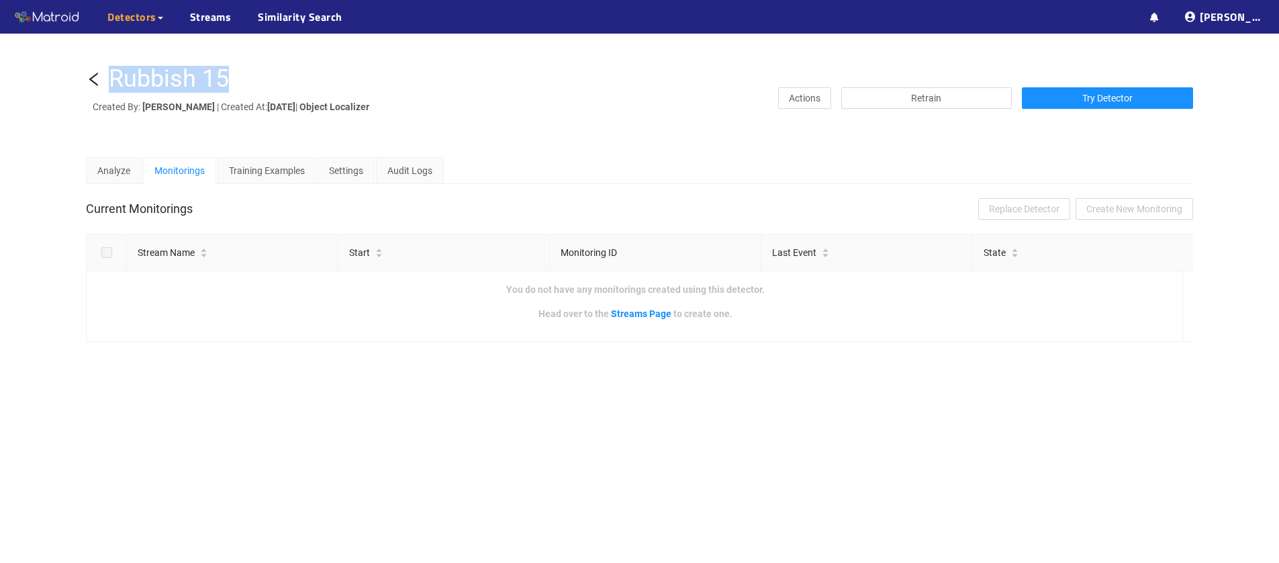
copy div "Rubbish 15"
